Goal: Task Accomplishment & Management: Complete application form

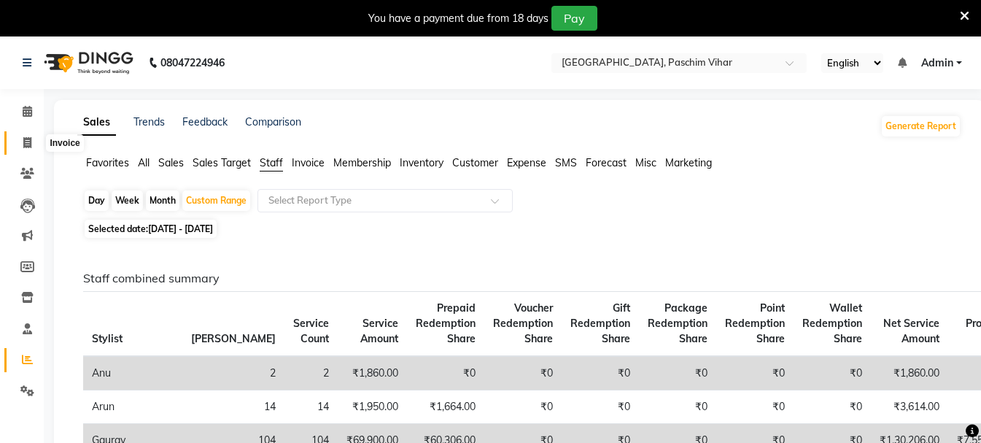
click at [31, 144] on icon at bounding box center [27, 142] width 8 height 11
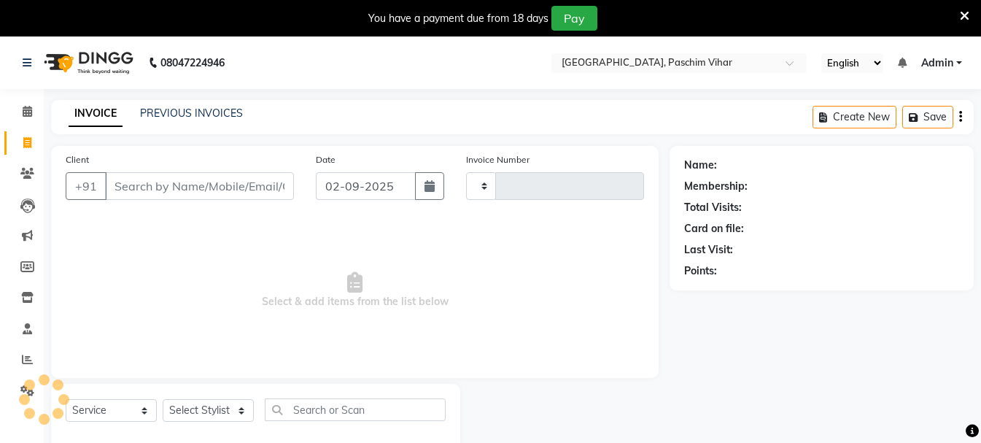
click at [23, 142] on icon at bounding box center [27, 142] width 8 height 11
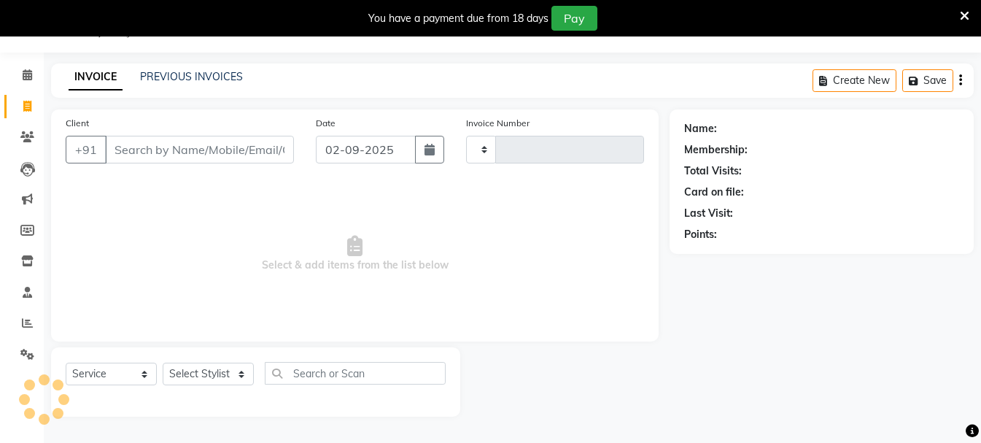
select select "service"
click at [180, 149] on input "Client" at bounding box center [199, 150] width 189 height 28
select select "223"
type input "3394"
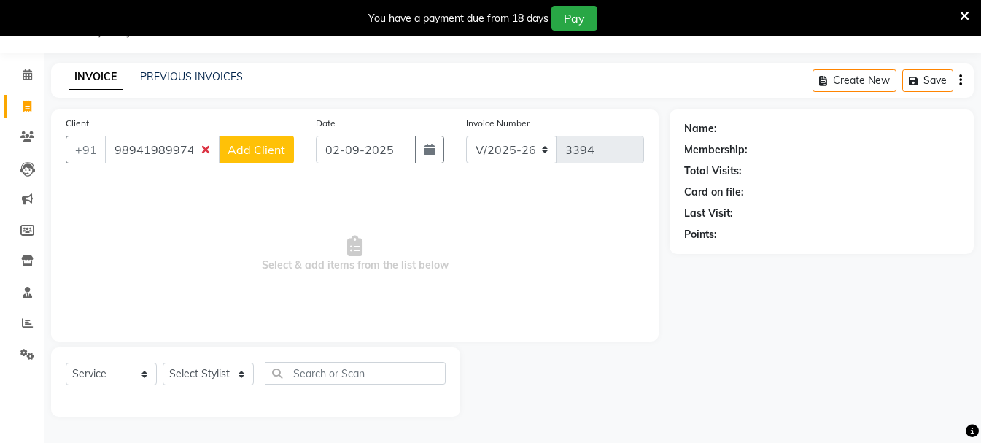
click at [209, 150] on input "98941989974\" at bounding box center [162, 150] width 115 height 28
type input "98941989974\"
click at [23, 101] on icon at bounding box center [27, 106] width 8 height 11
select select "service"
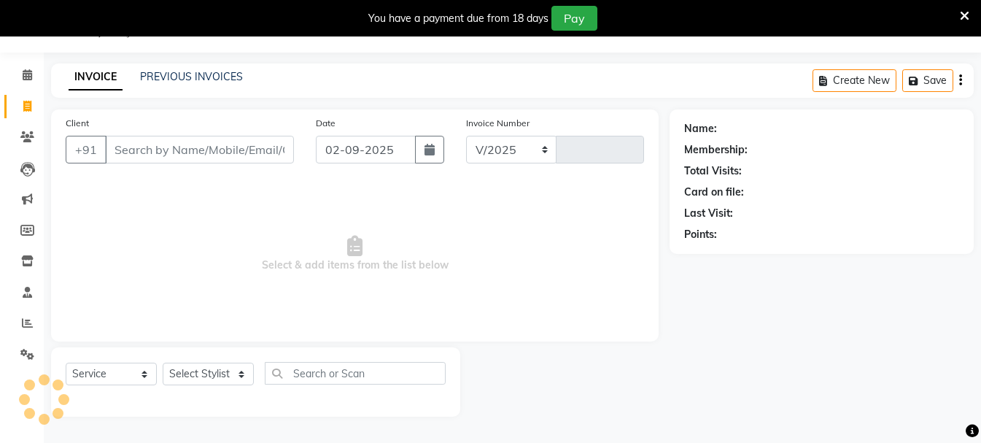
select select "223"
type input "3394"
